Goal: Task Accomplishment & Management: Manage account settings

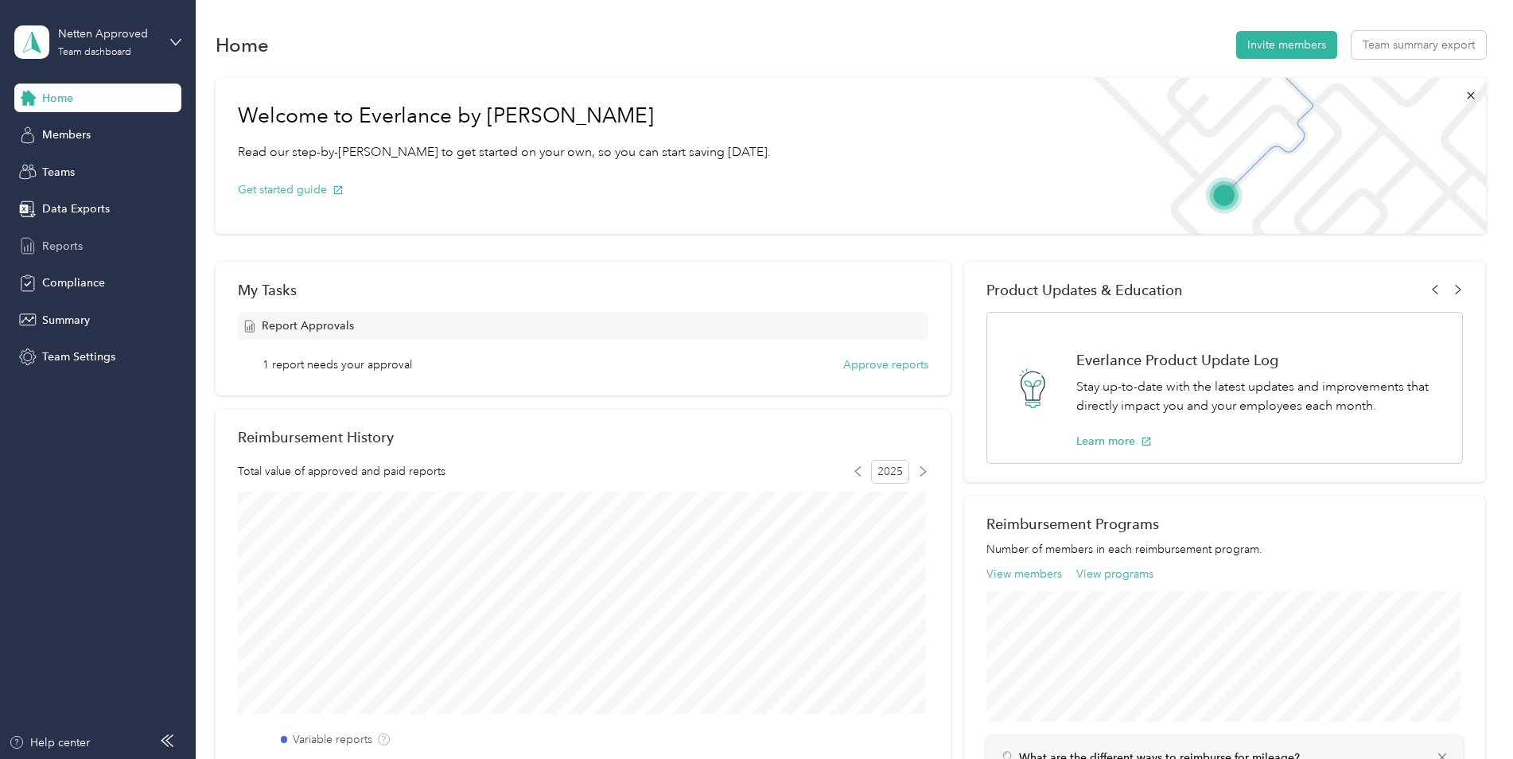
click at [56, 238] on span "Reports" at bounding box center [62, 246] width 41 height 17
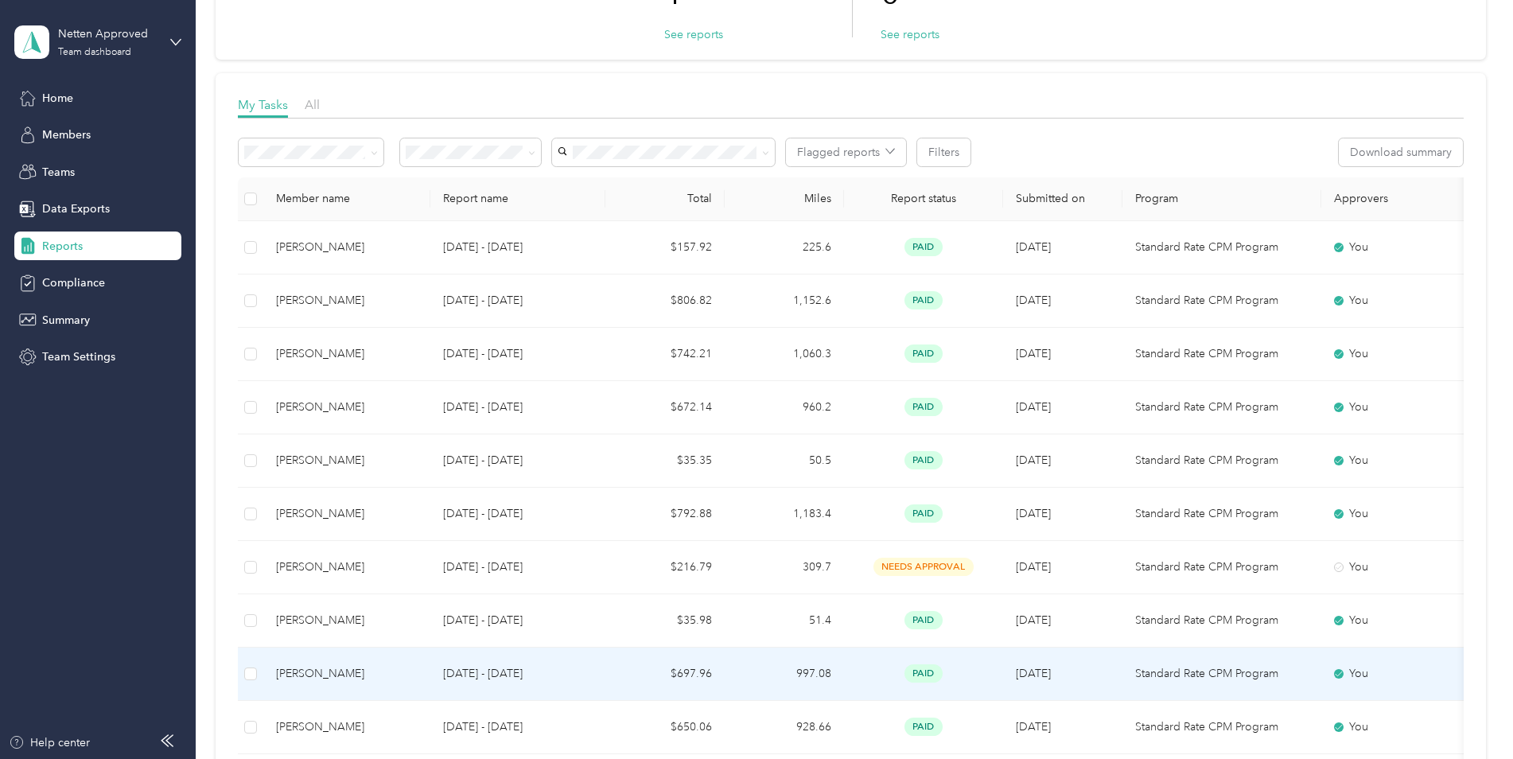
scroll to position [159, 0]
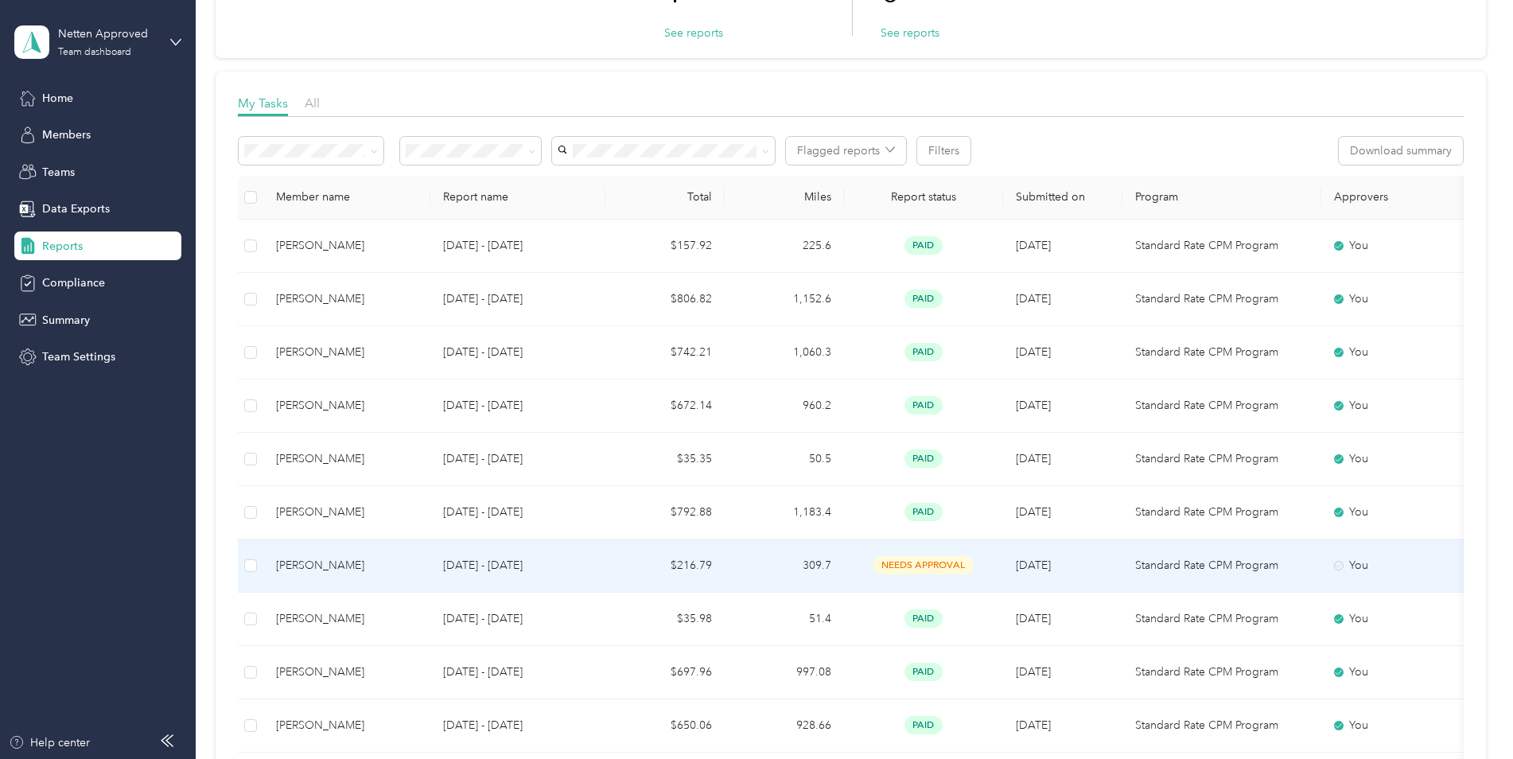
click at [533, 570] on p "[DATE] - [DATE]" at bounding box center [518, 566] width 150 height 18
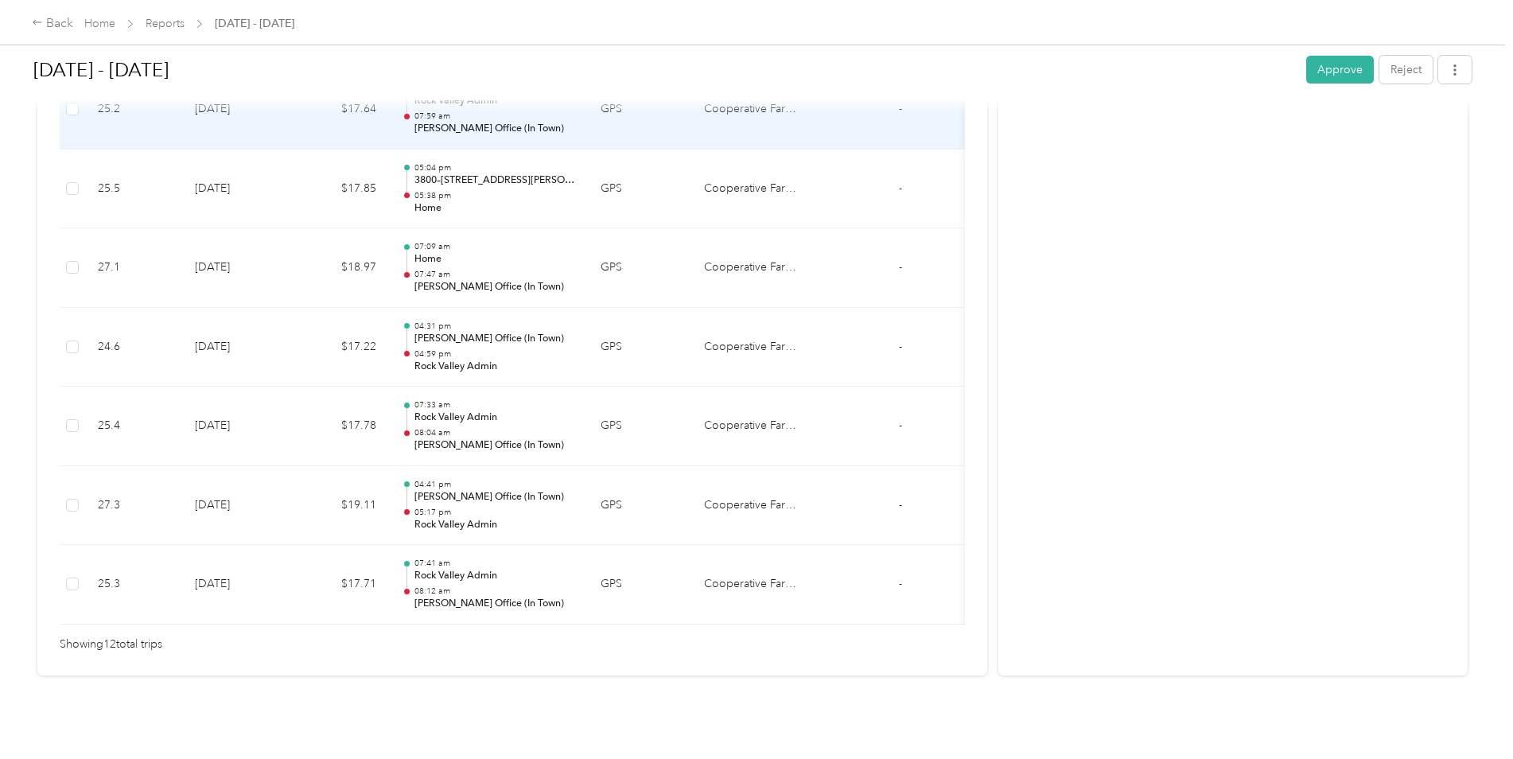
scroll to position [924, 0]
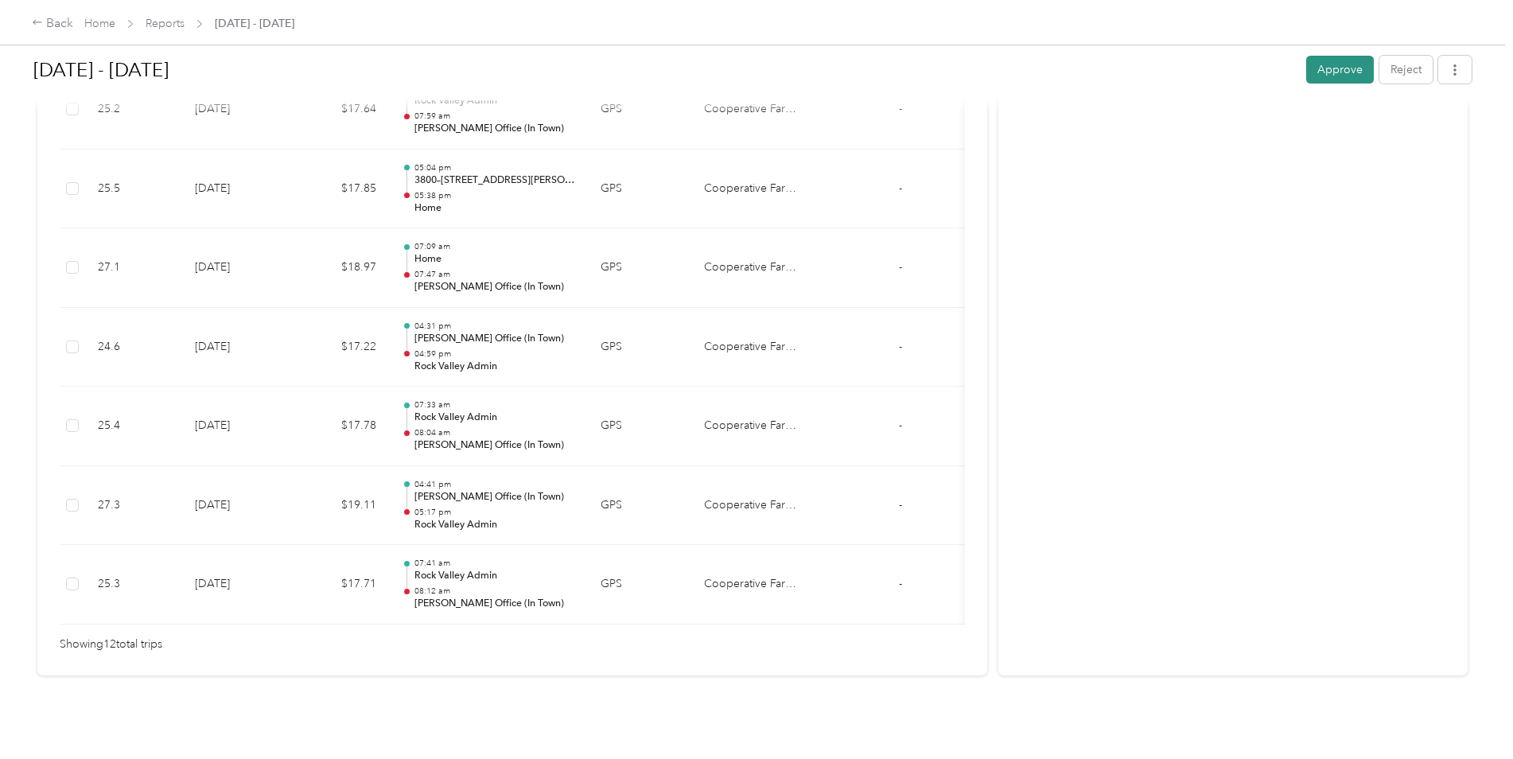
click at [1332, 68] on button "Approve" at bounding box center [1340, 70] width 68 height 28
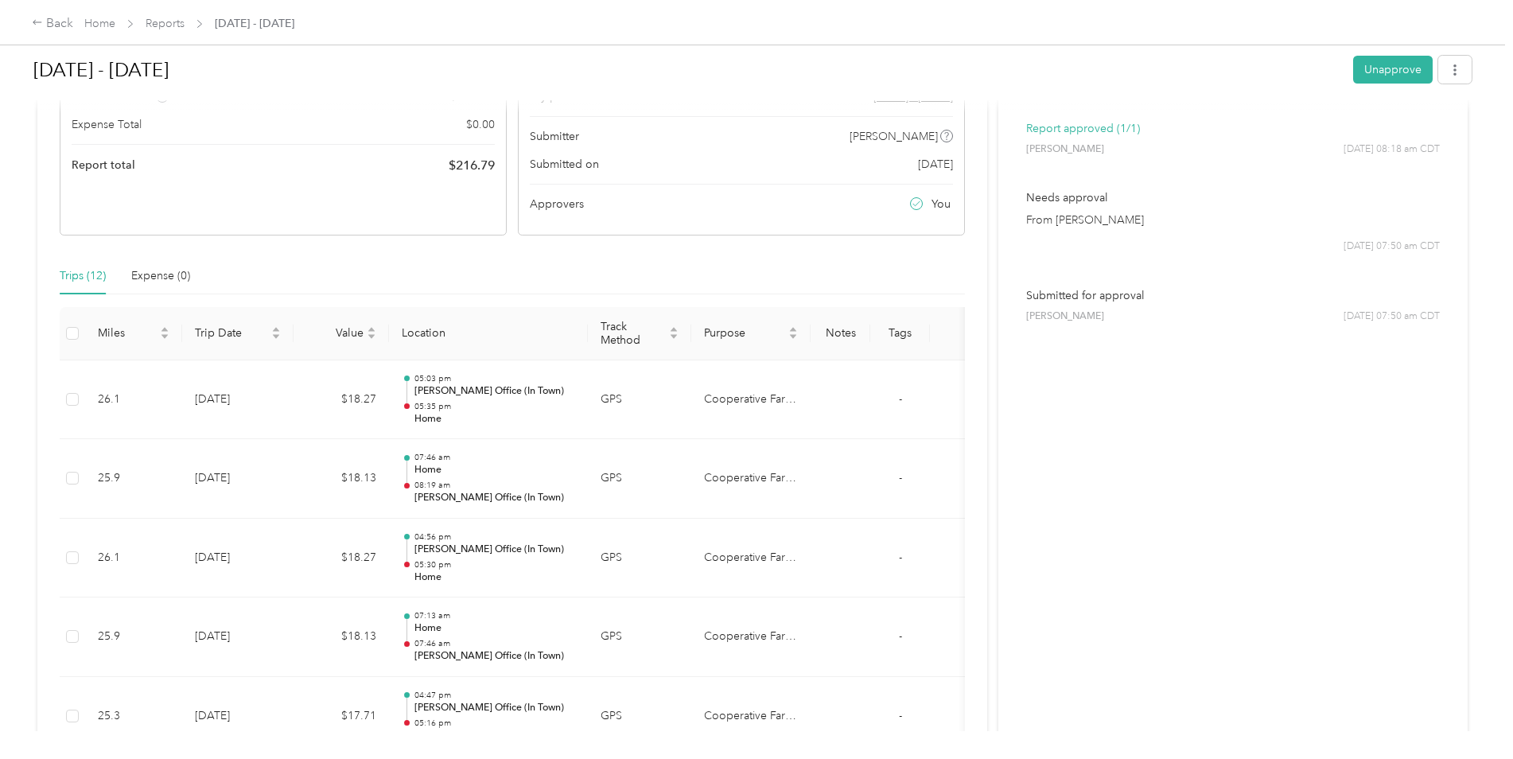
scroll to position [208, 0]
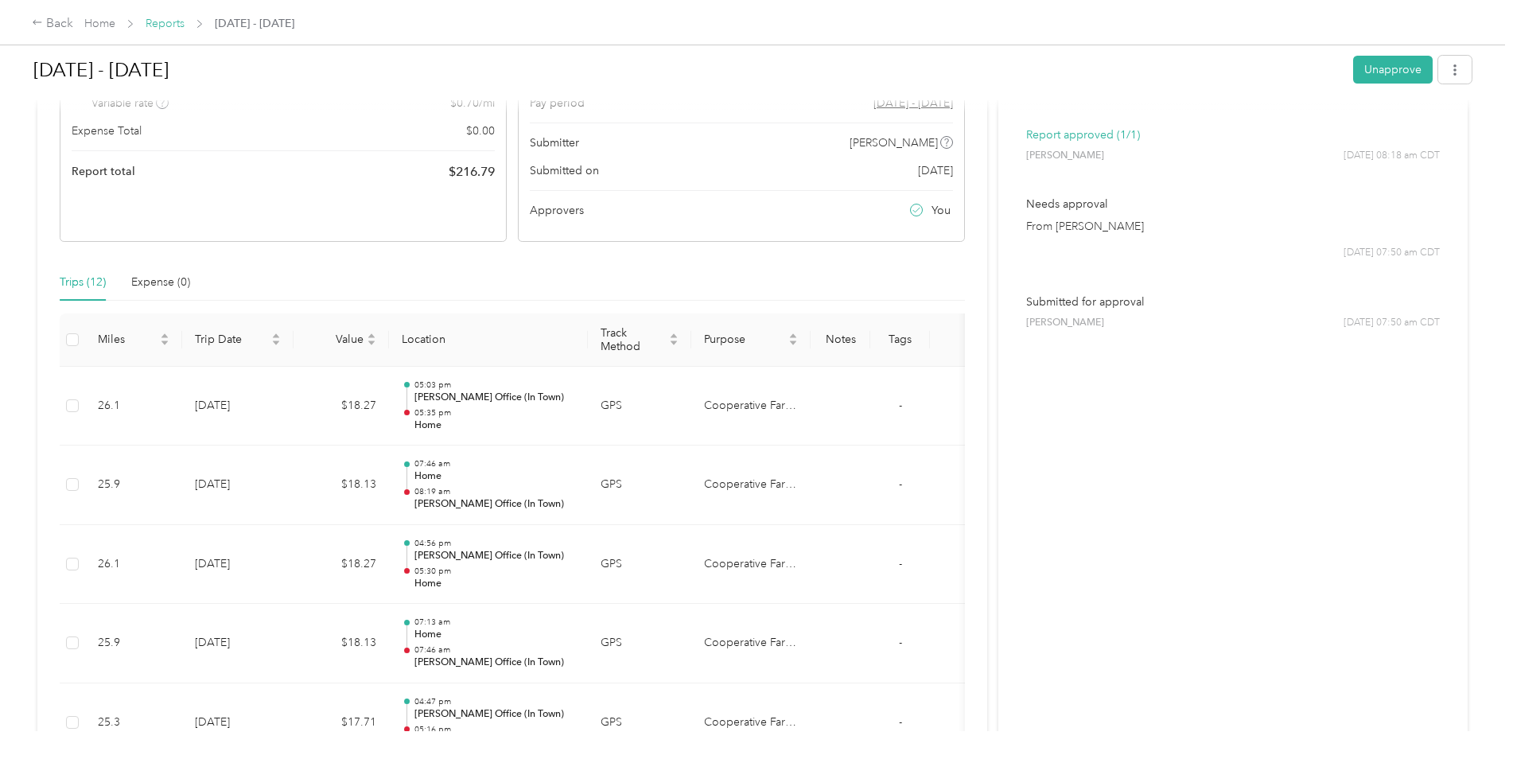
click at [159, 24] on link "Reports" at bounding box center [165, 24] width 39 height 14
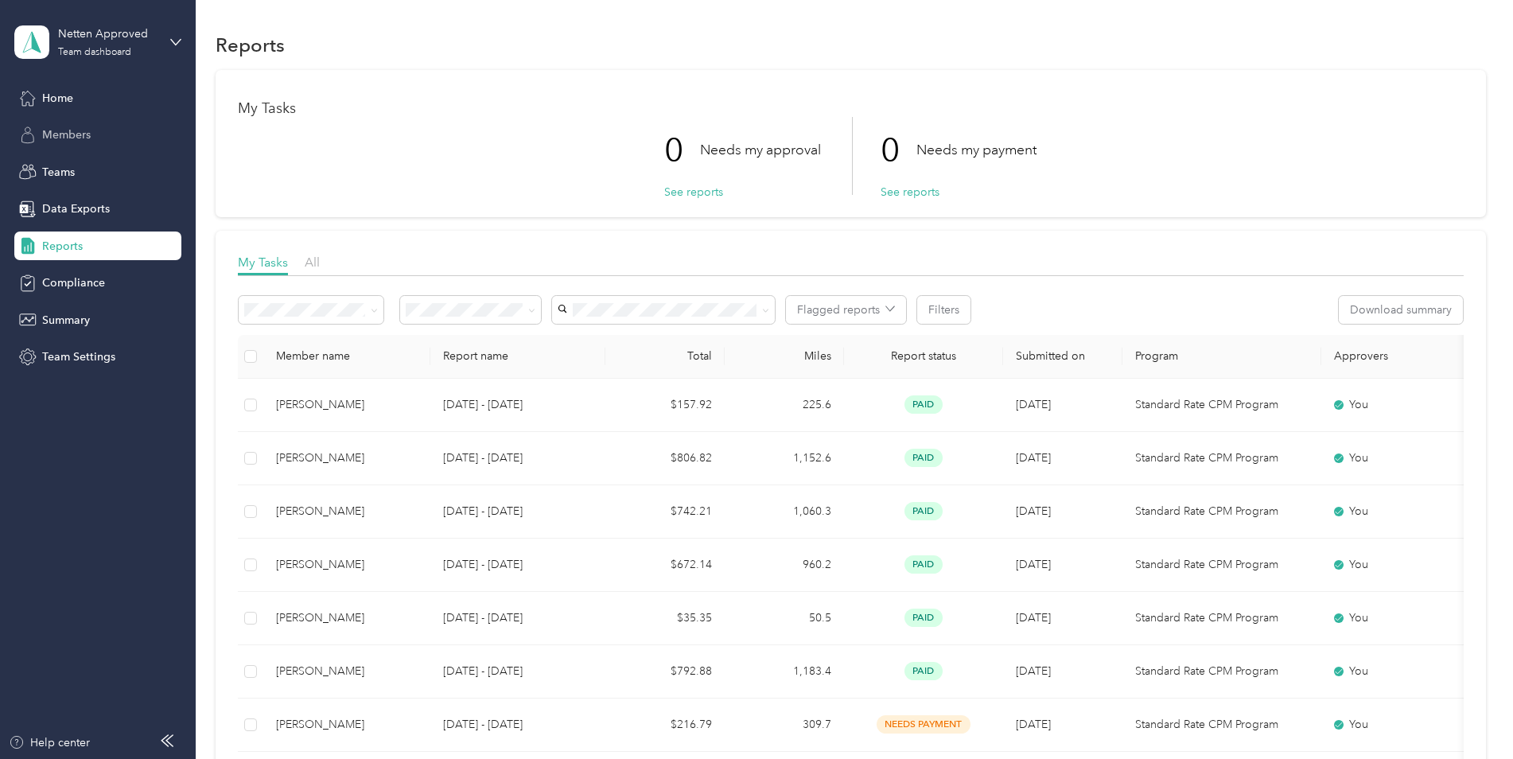
click at [72, 147] on div "Members" at bounding box center [97, 135] width 167 height 29
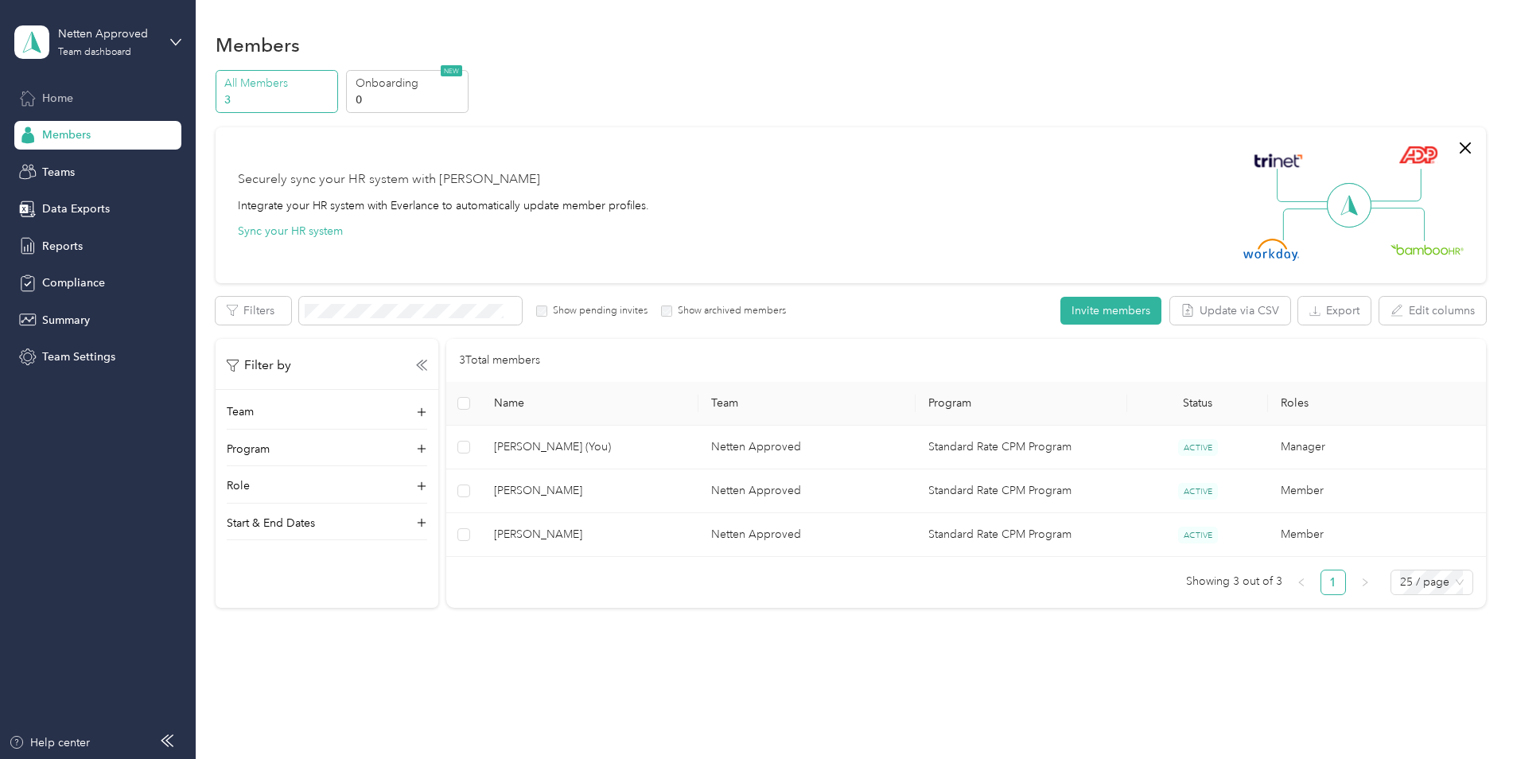
click at [88, 101] on div "Home" at bounding box center [97, 98] width 167 height 29
